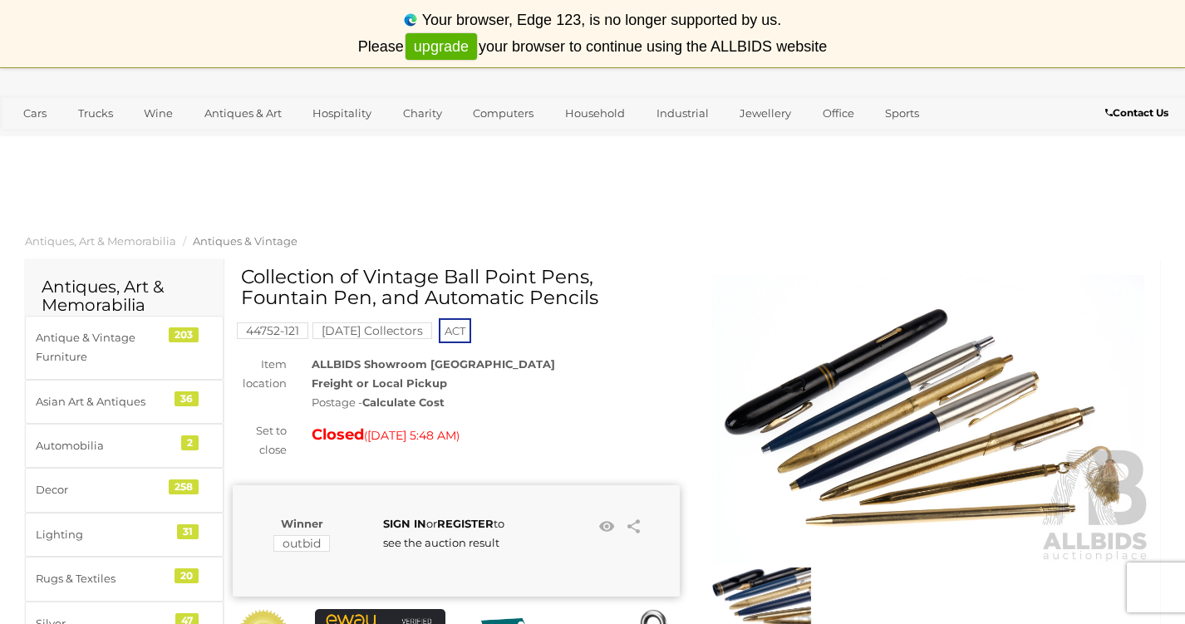
click at [891, 366] on img at bounding box center [927, 419] width 447 height 288
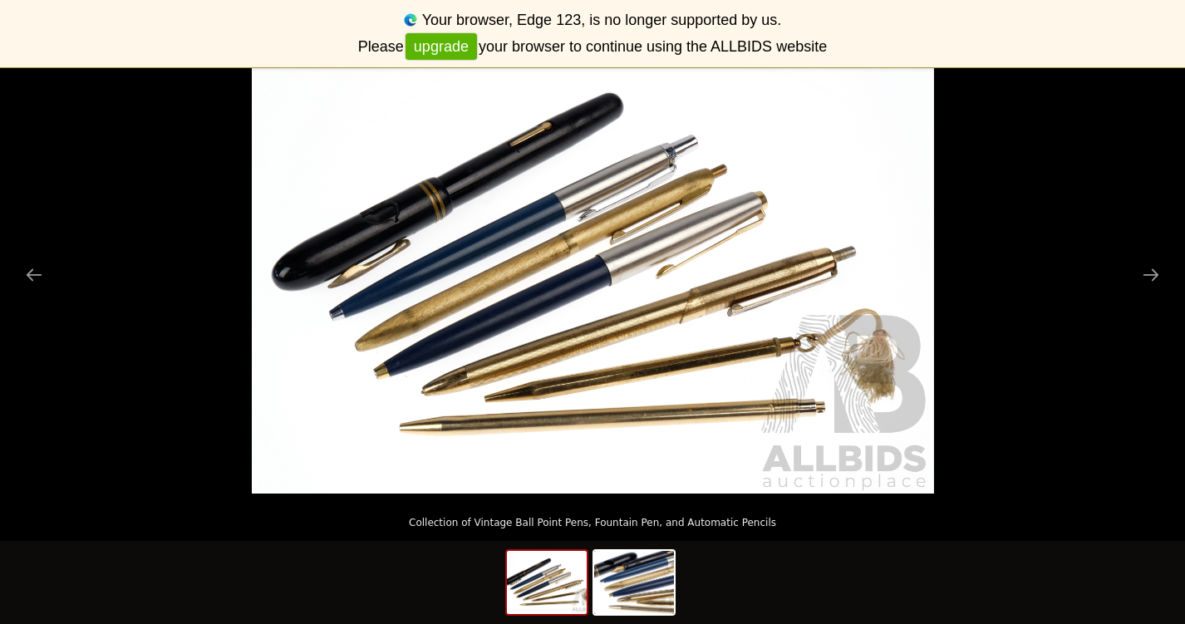
click at [555, 212] on img at bounding box center [593, 266] width 682 height 454
click at [38, 239] on picture at bounding box center [592, 266] width 1185 height 454
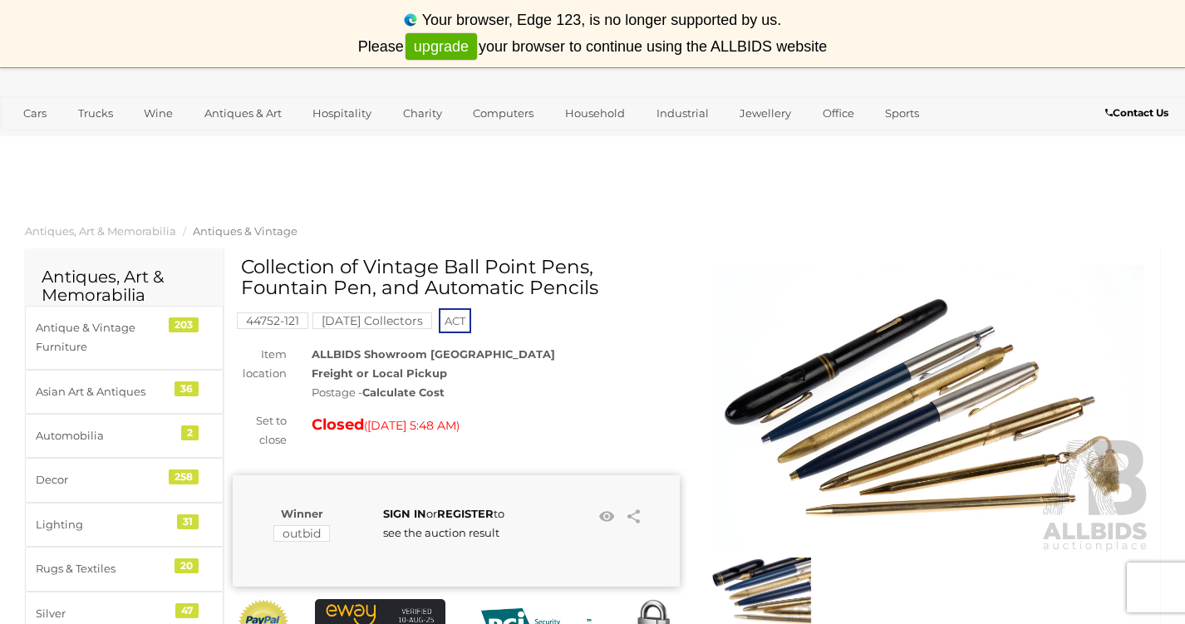
scroll to position [5, 0]
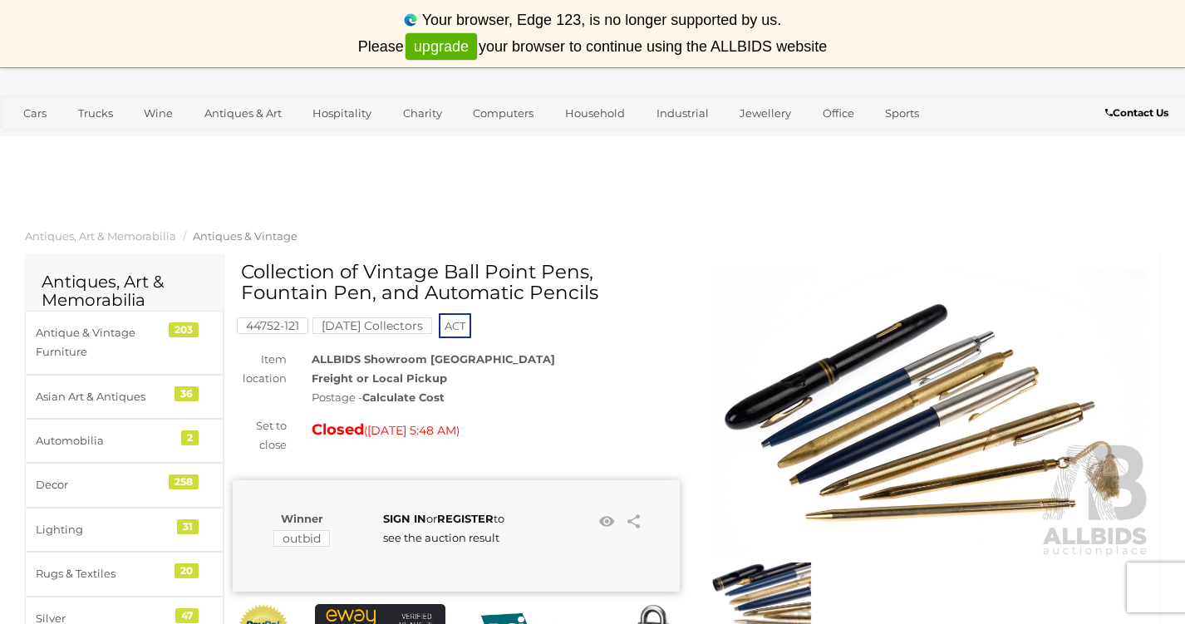
click at [878, 392] on img at bounding box center [927, 414] width 447 height 288
